Goal: Task Accomplishment & Management: Use online tool/utility

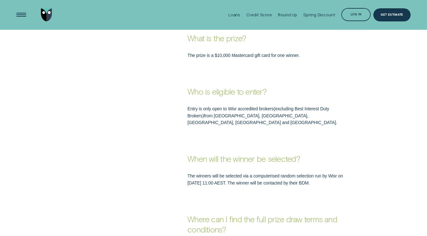
scroll to position [487, 0]
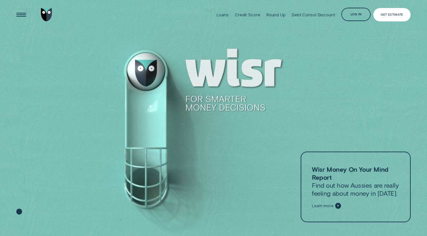
click at [391, 11] on div "Get Estimate" at bounding box center [391, 14] width 37 height 13
click at [393, 20] on div "Get Estimate" at bounding box center [391, 14] width 37 height 13
